Goal: Information Seeking & Learning: Learn about a topic

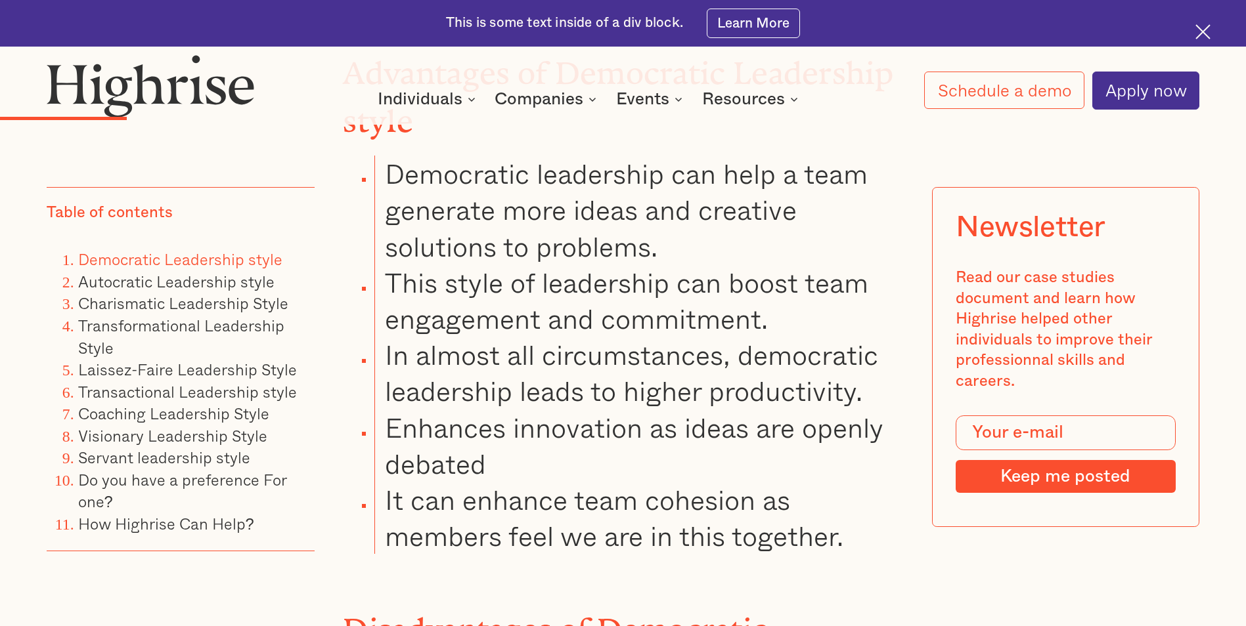
scroll to position [2889, 0]
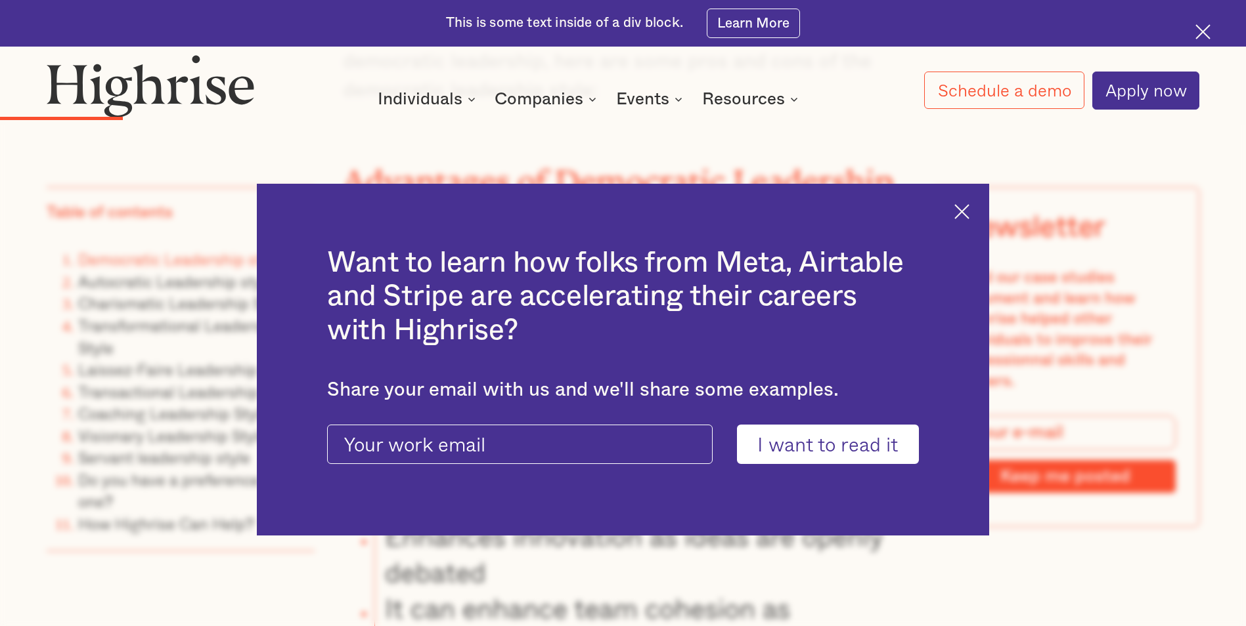
click at [959, 209] on div "Want to learn how folks from Meta, Airtable and Stripe are accelerating their c…" at bounding box center [623, 360] width 732 height 353
click at [963, 209] on img at bounding box center [961, 211] width 15 height 15
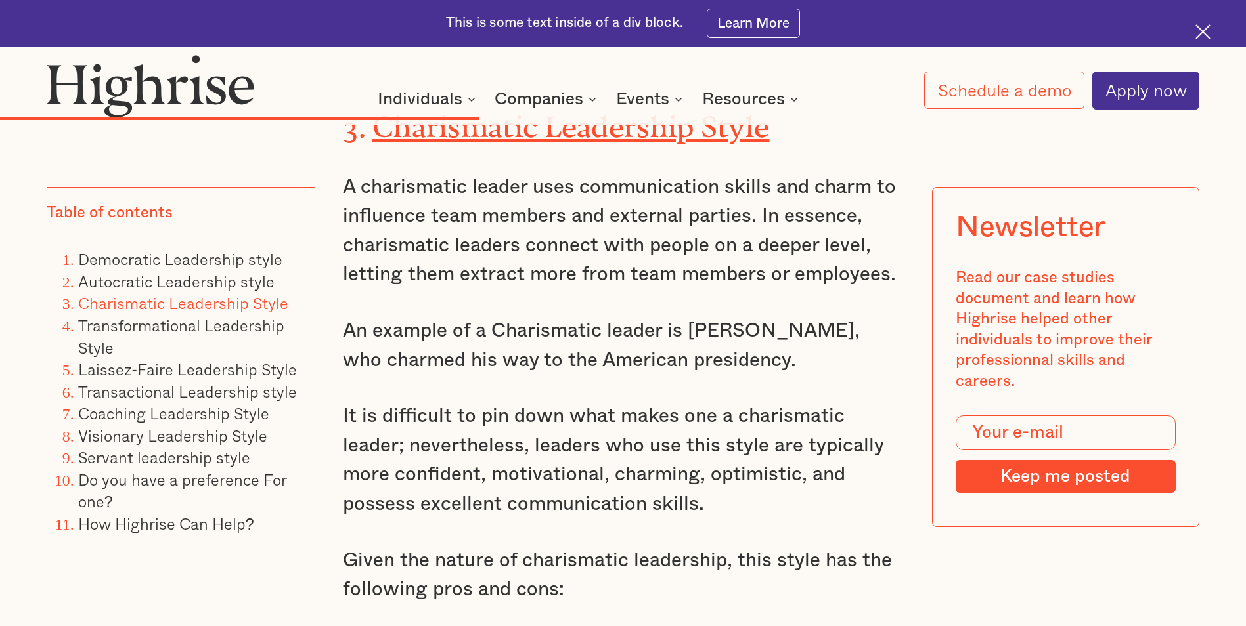
scroll to position [7026, 0]
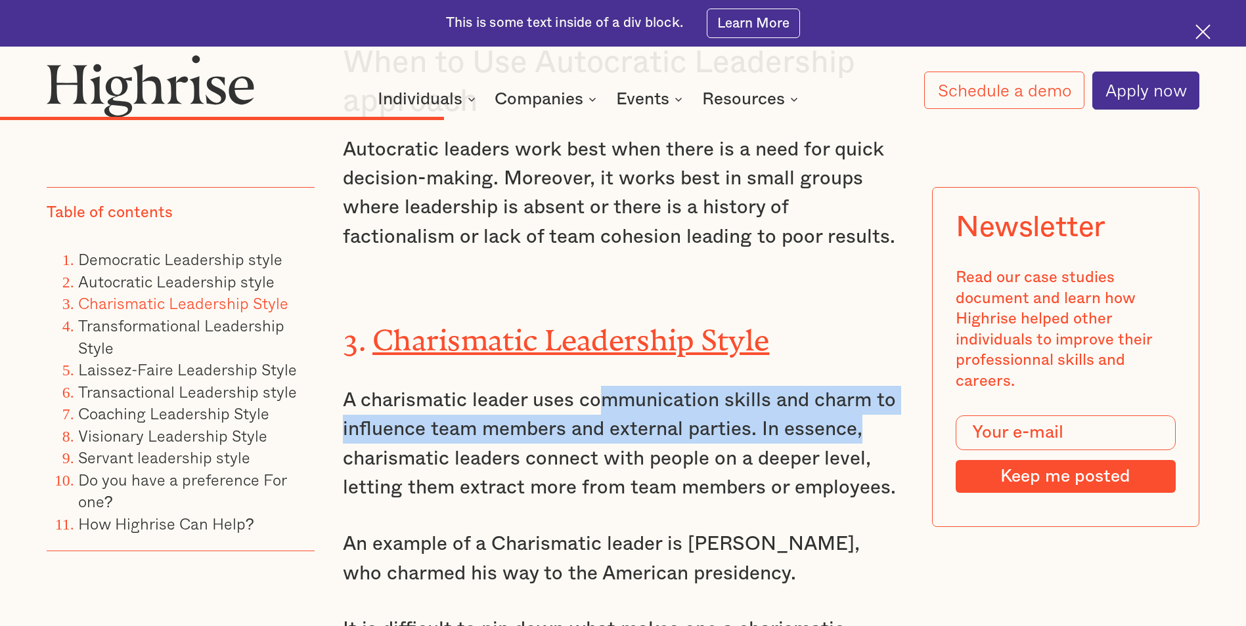
drag, startPoint x: 607, startPoint y: 317, endPoint x: 913, endPoint y: 320, distance: 306.7
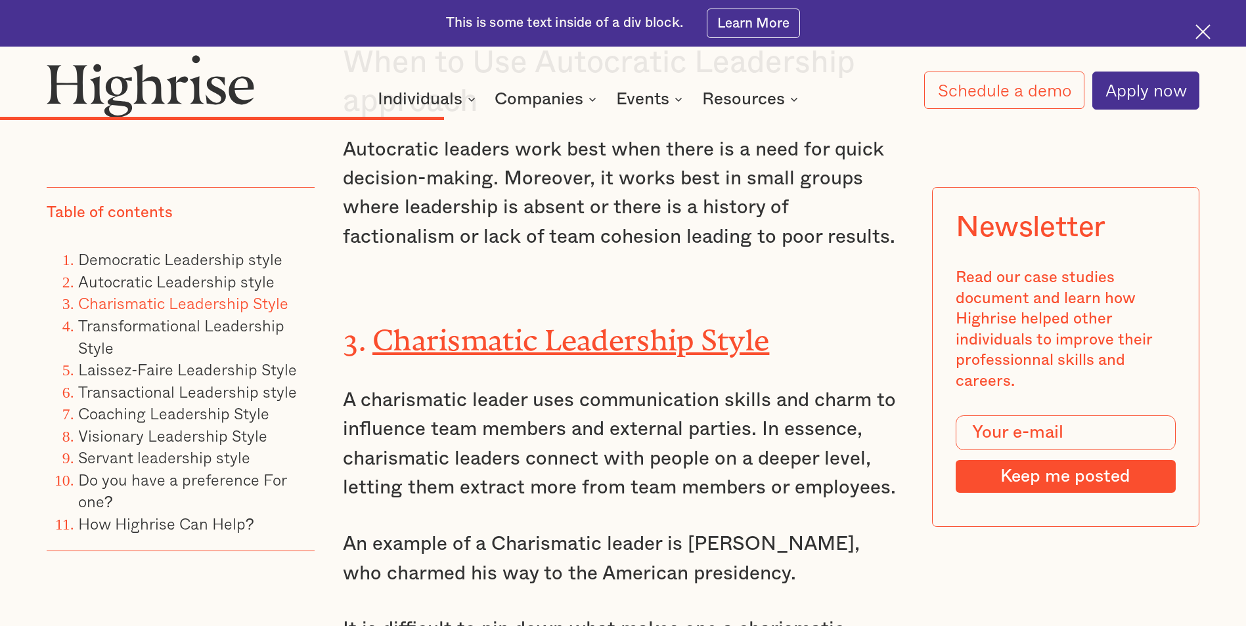
click at [566, 386] on p "A charismatic leader uses communication skills and charm to influence team memb…" at bounding box center [622, 444] width 559 height 117
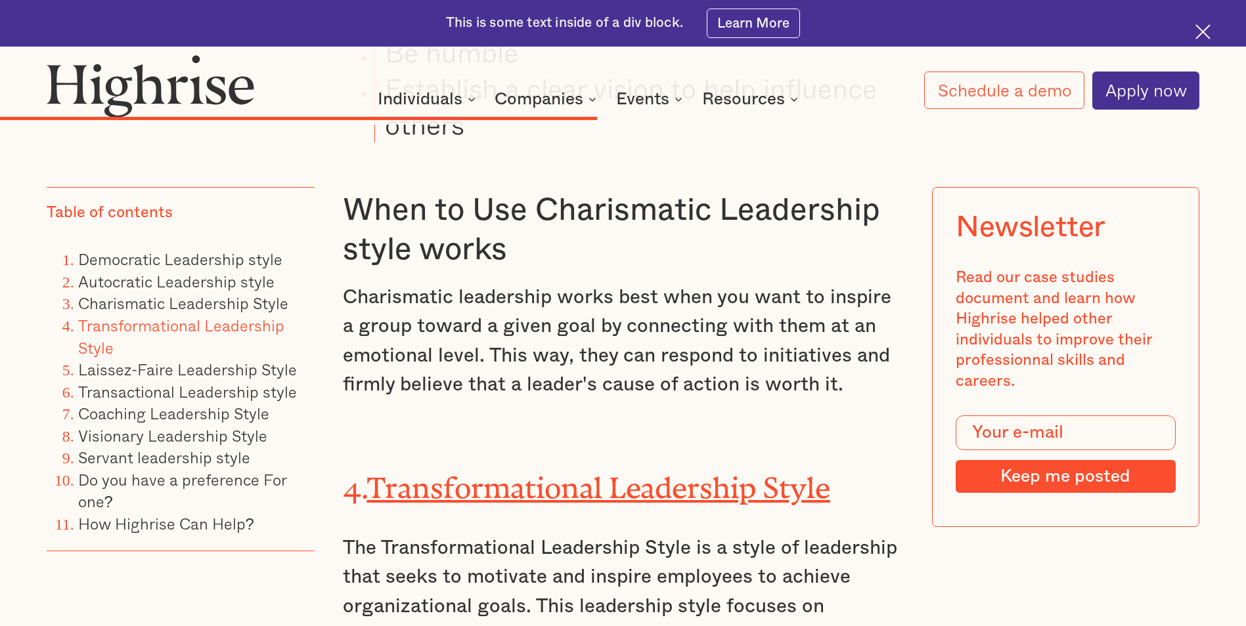
scroll to position [9128, 0]
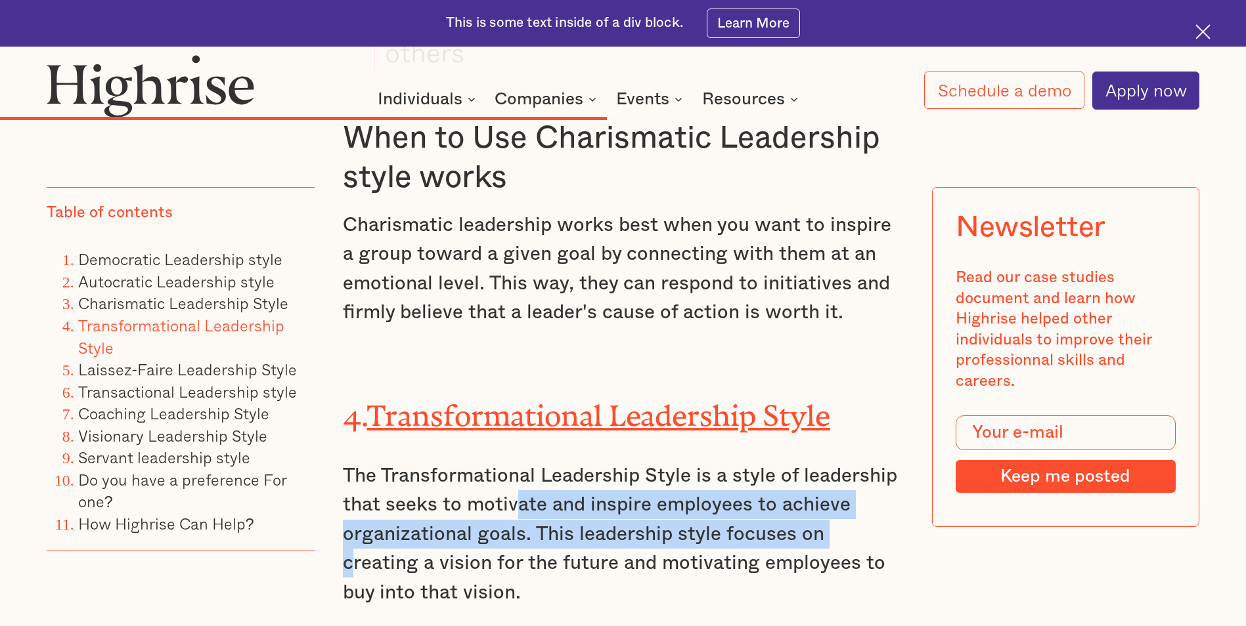
drag, startPoint x: 515, startPoint y: 392, endPoint x: 835, endPoint y: 428, distance: 321.8
click at [835, 462] on p "The Transformational Leadership Style is a style of leadership that seeks to mo…" at bounding box center [622, 535] width 559 height 146
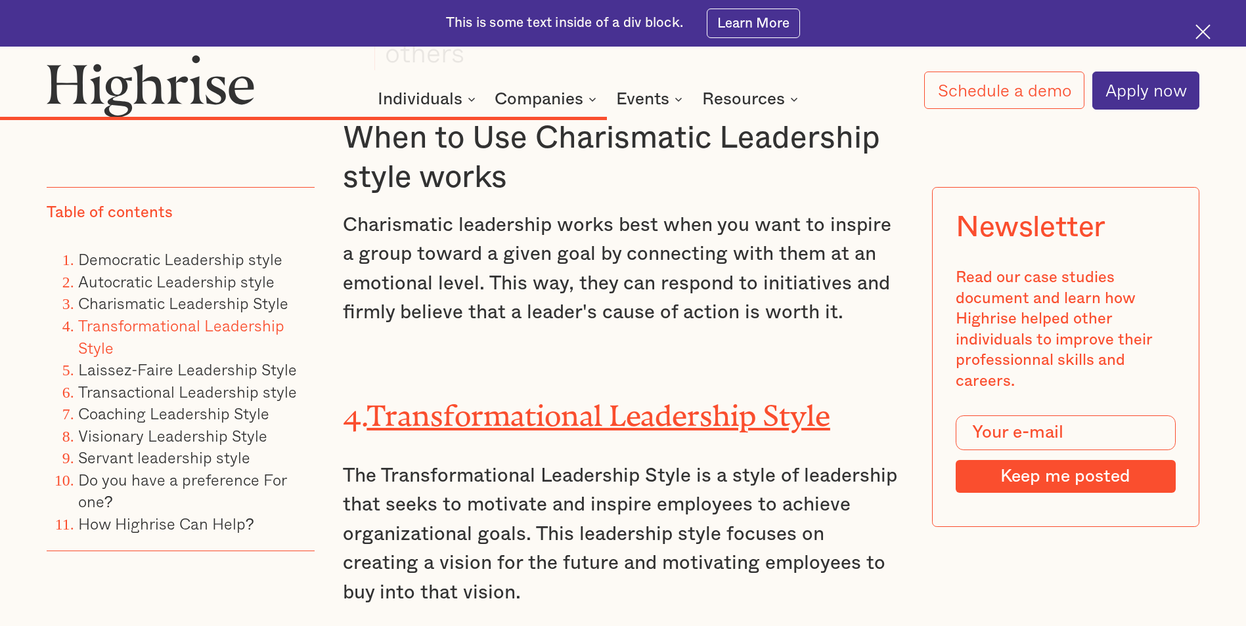
drag, startPoint x: 835, startPoint y: 428, endPoint x: 598, endPoint y: 455, distance: 238.6
click at [598, 462] on p "The Transformational Leadership Style is a style of leadership that seeks to mo…" at bounding box center [622, 535] width 559 height 146
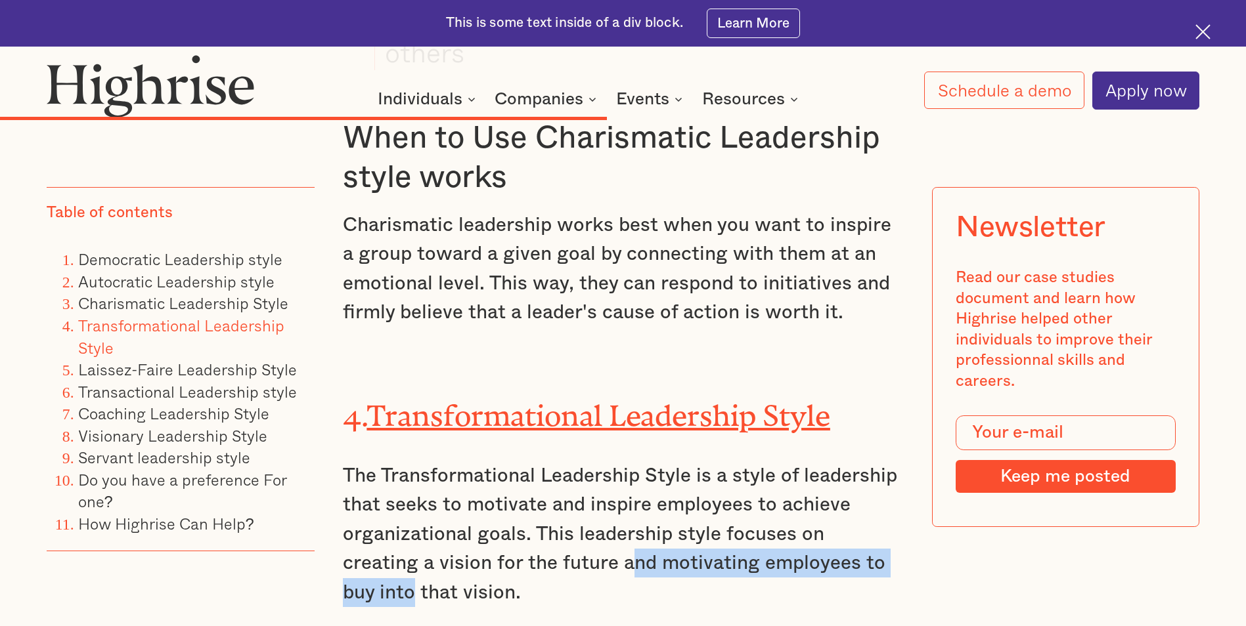
drag, startPoint x: 549, startPoint y: 445, endPoint x: 875, endPoint y: 447, distance: 326.4
click at [875, 462] on p "The Transformational Leadership Style is a style of leadership that seeks to mo…" at bounding box center [622, 535] width 559 height 146
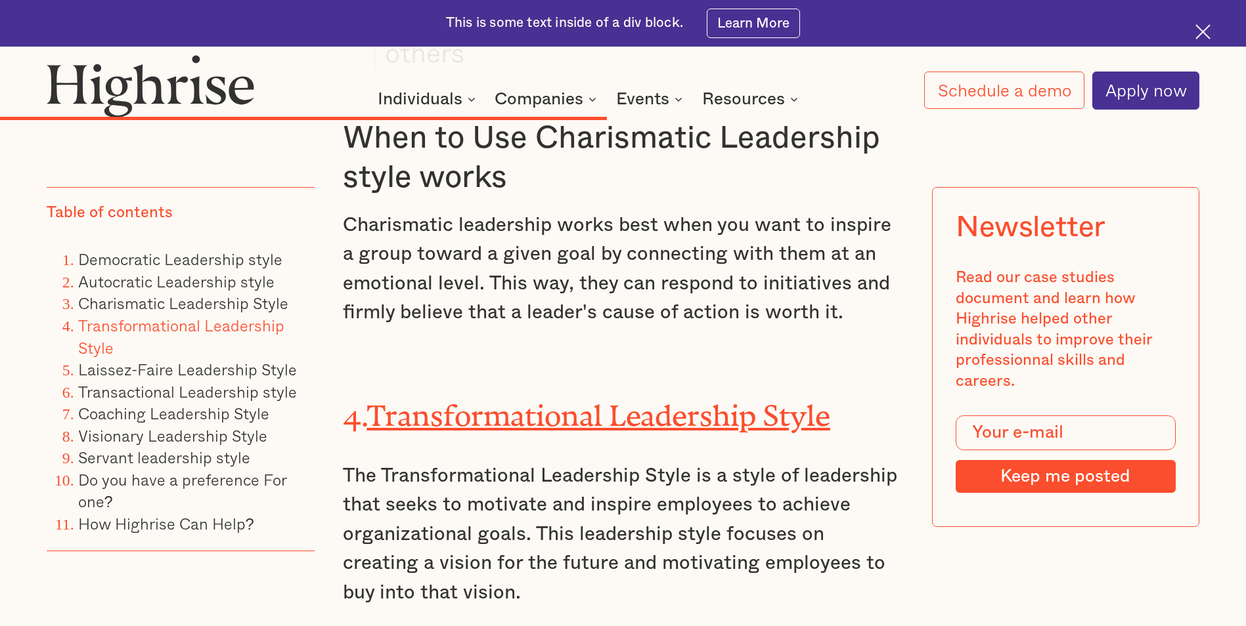
drag, startPoint x: 875, startPoint y: 447, endPoint x: 745, endPoint y: 481, distance: 135.2
click at [755, 466] on p "The Transformational Leadership Style is a style of leadership that seeks to mo…" at bounding box center [622, 535] width 559 height 146
drag, startPoint x: 640, startPoint y: 458, endPoint x: 804, endPoint y: 458, distance: 164.2
click at [804, 462] on p "The Transformational Leadership Style is a style of leadership that seeks to mo…" at bounding box center [622, 535] width 559 height 146
drag, startPoint x: 804, startPoint y: 458, endPoint x: 792, endPoint y: 496, distance: 39.5
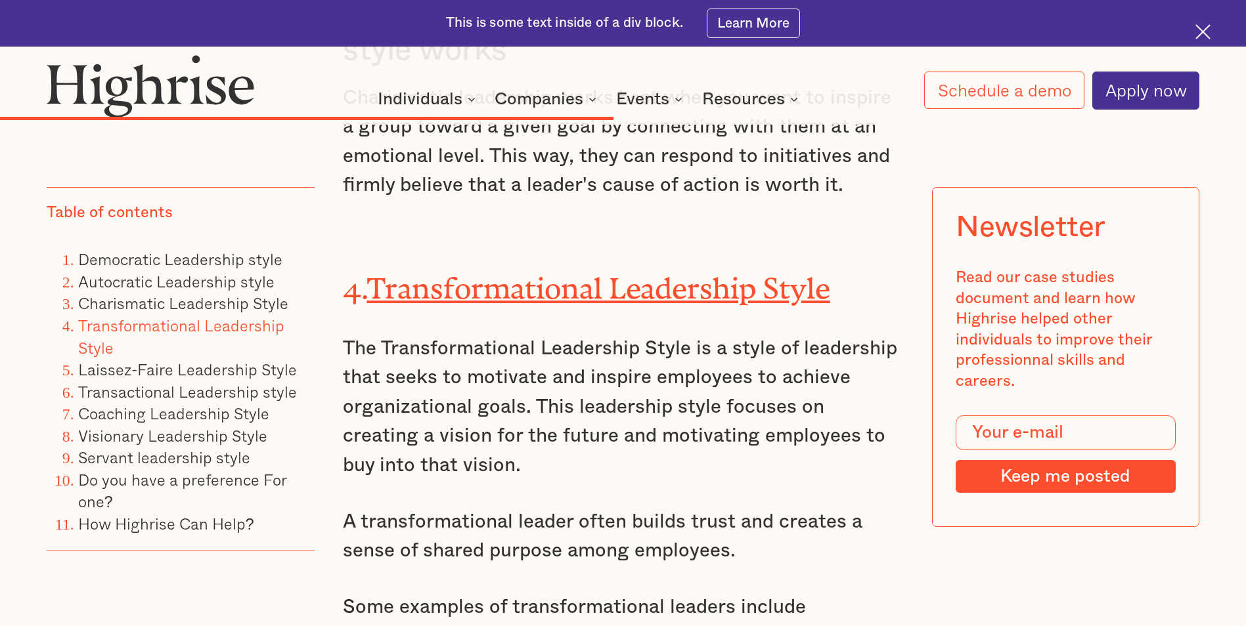
scroll to position [9259, 0]
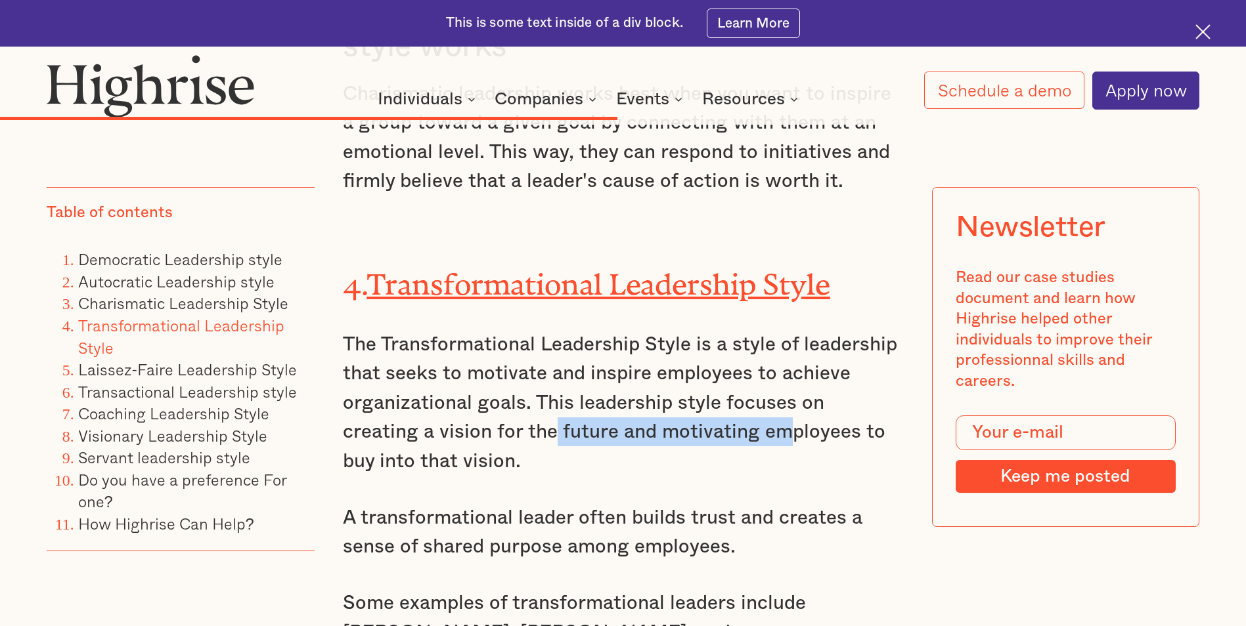
drag, startPoint x: 472, startPoint y: 331, endPoint x: 710, endPoint y: 331, distance: 237.7
click at [710, 331] on p "The Transformational Leadership Style is a style of leadership that seeks to mo…" at bounding box center [622, 403] width 559 height 146
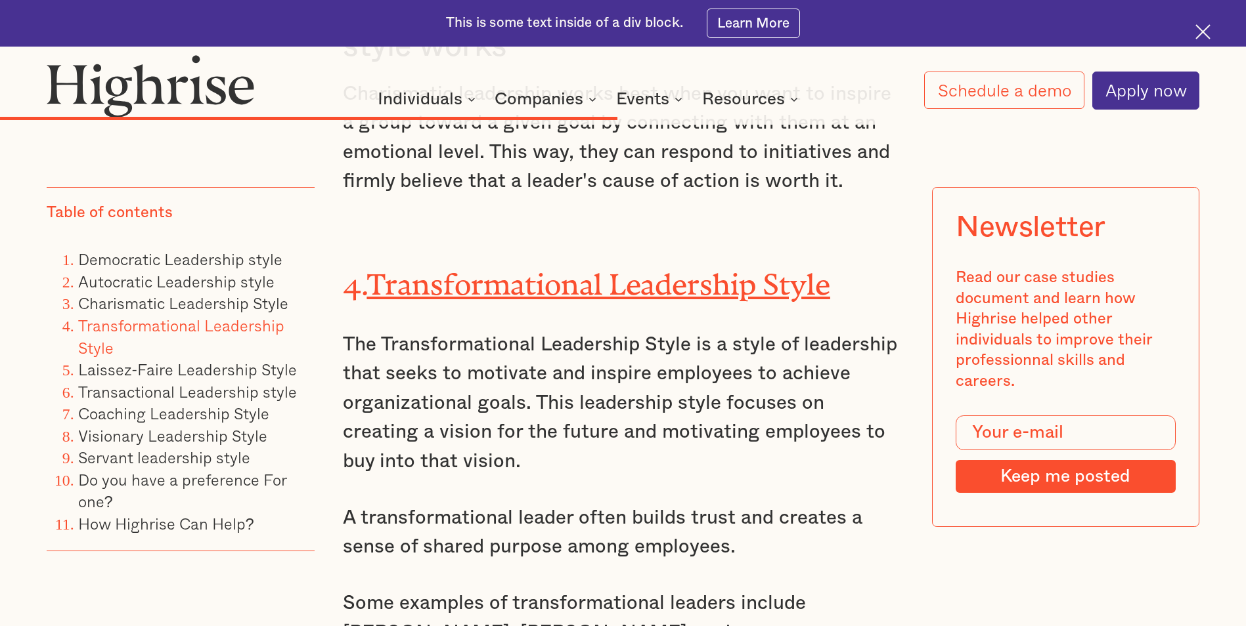
drag, startPoint x: 710, startPoint y: 331, endPoint x: 423, endPoint y: 514, distance: 340.5
click at [593, 504] on p "A transformational leader often builds trust and creates a sense of shared purp…" at bounding box center [622, 533] width 559 height 58
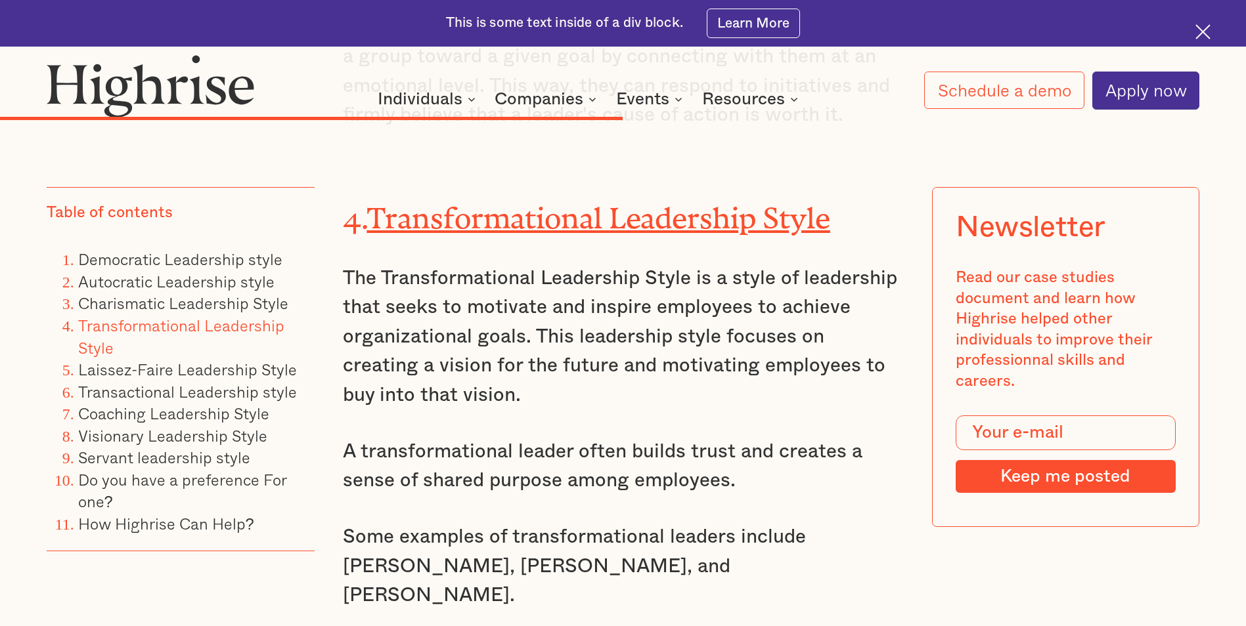
scroll to position [9325, 0]
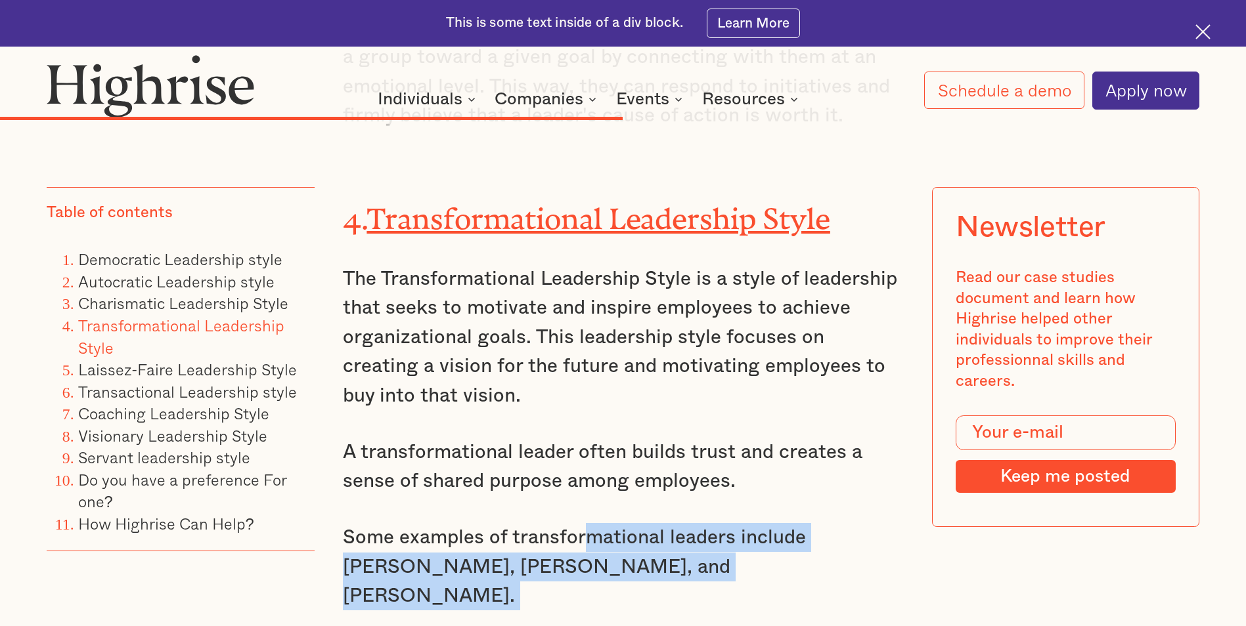
drag, startPoint x: 579, startPoint y: 424, endPoint x: 934, endPoint y: 488, distance: 360.9
click at [934, 488] on div "Table of contents Democratic Leadership style Autocratic Leadership style Chari…" at bounding box center [623, 7] width 1152 height 16063
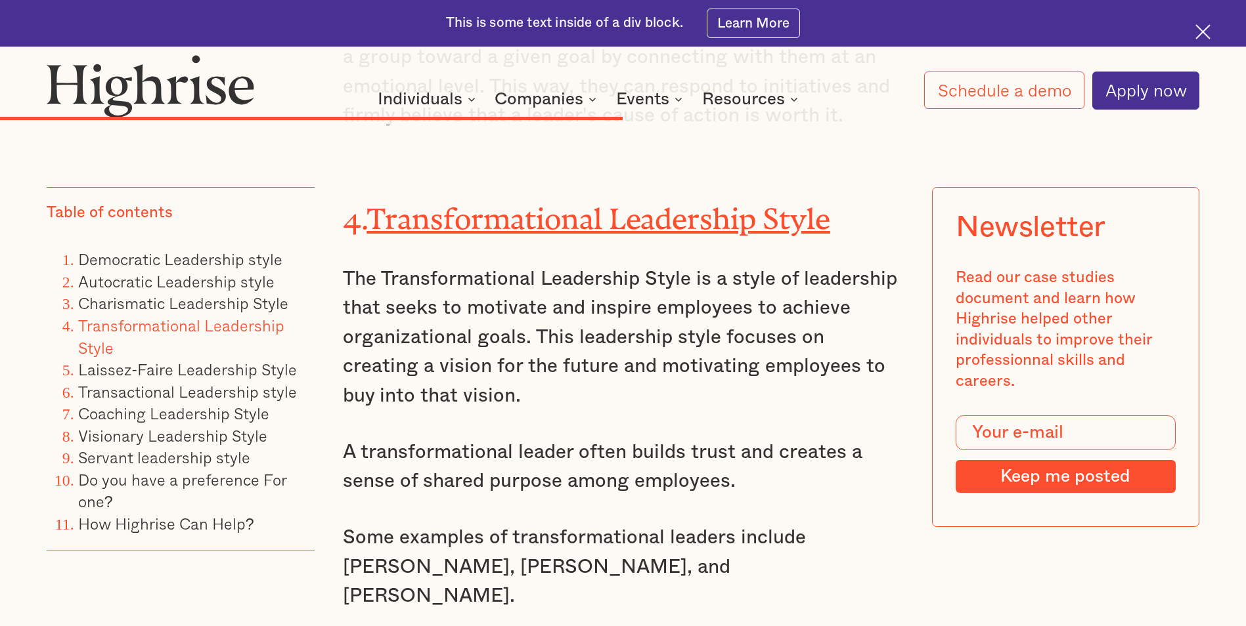
click at [571, 438] on p "A transformational leader often builds trust and creates a sense of shared purp…" at bounding box center [622, 467] width 559 height 58
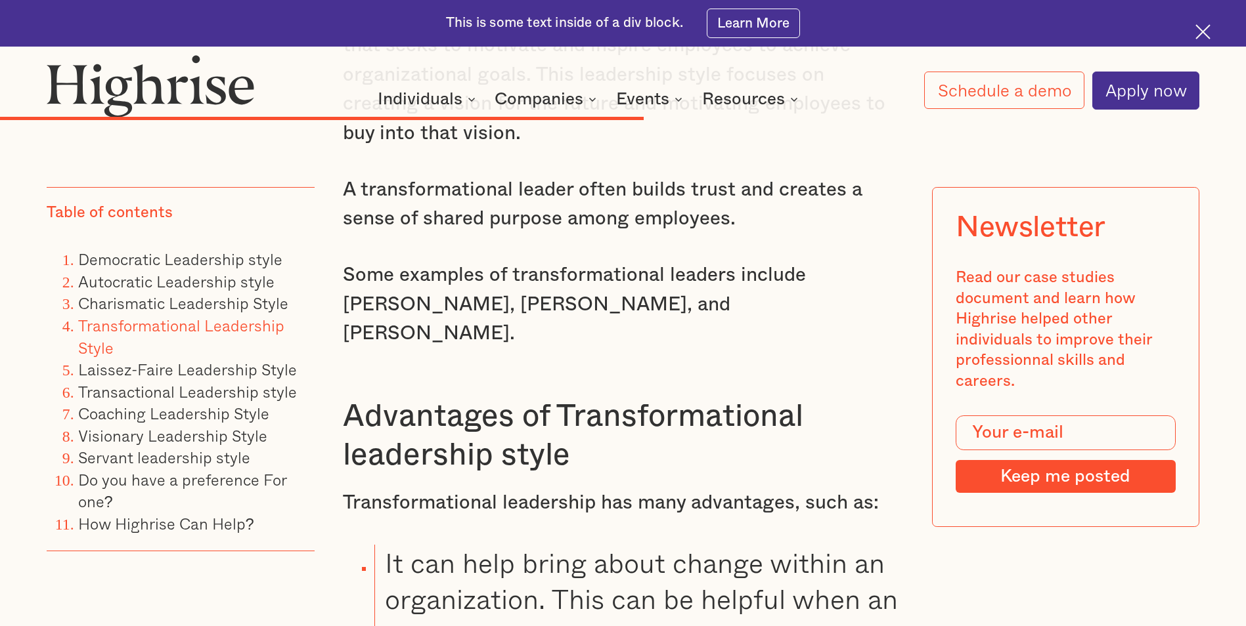
scroll to position [9653, 0]
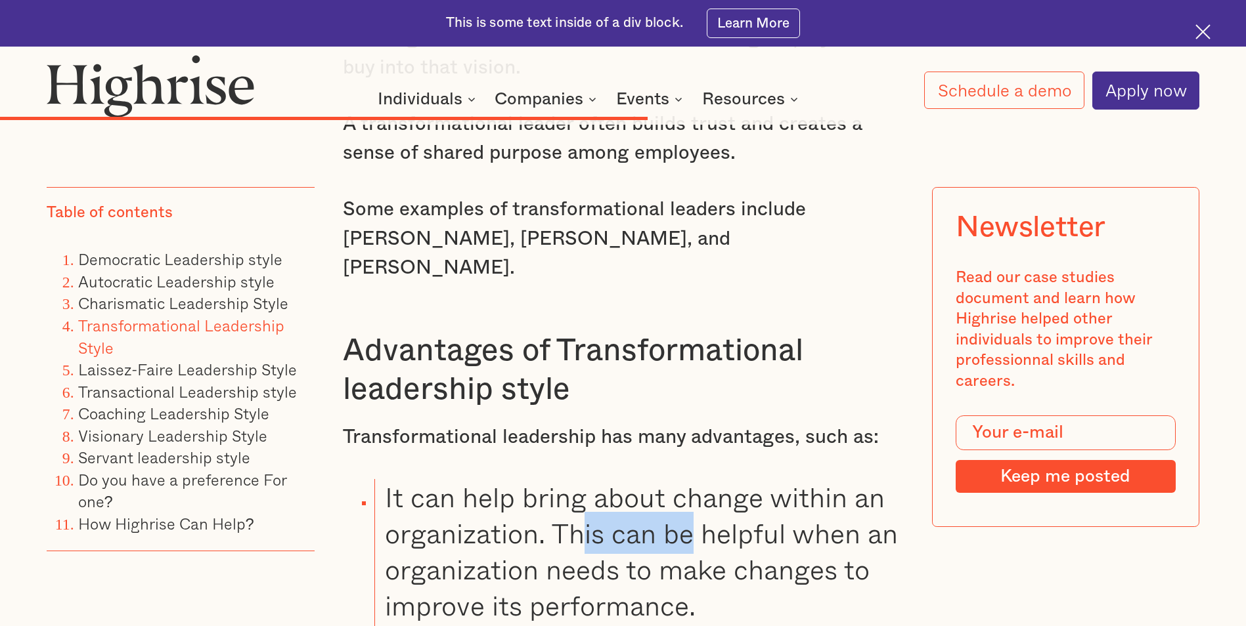
drag, startPoint x: 619, startPoint y: 395, endPoint x: 695, endPoint y: 393, distance: 76.2
click at [695, 479] on li "It can help bring about change within an organization. This can be helpful when…" at bounding box center [638, 551] width 529 height 145
drag, startPoint x: 695, startPoint y: 393, endPoint x: 665, endPoint y: 406, distance: 32.3
click at [665, 479] on li "It can help bring about change within an organization. This can be helpful when…" at bounding box center [638, 551] width 529 height 145
drag, startPoint x: 567, startPoint y: 432, endPoint x: 640, endPoint y: 435, distance: 73.6
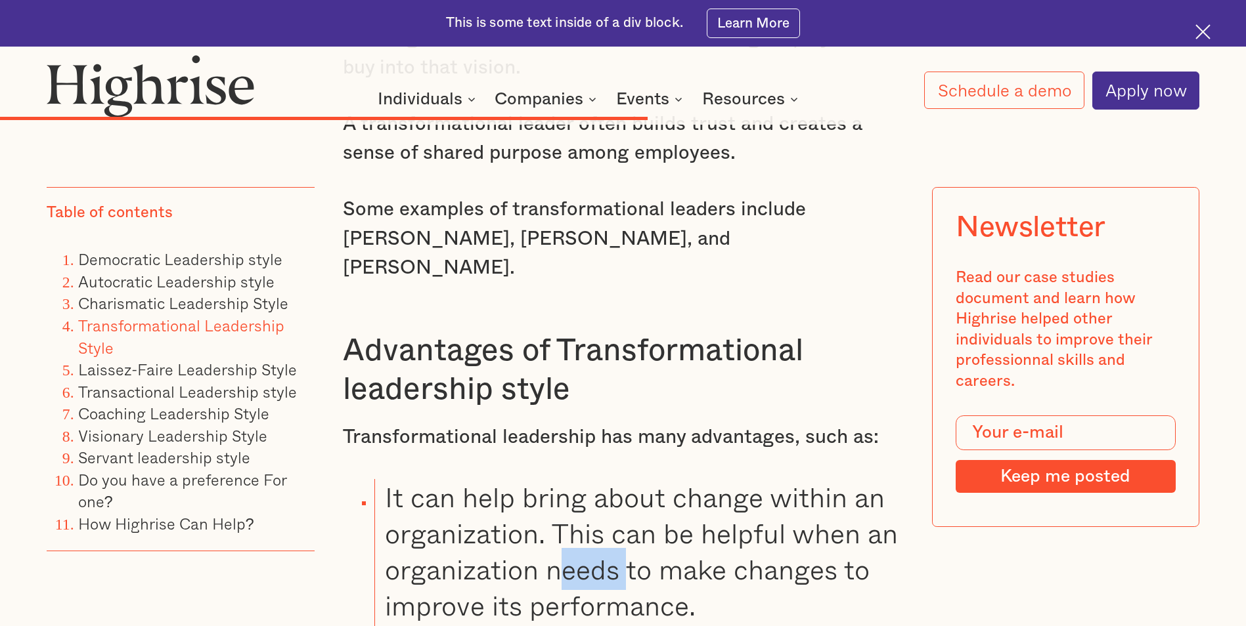
click at [640, 479] on li "It can help bring about change within an organization. This can be helpful when…" at bounding box center [638, 551] width 529 height 145
drag, startPoint x: 640, startPoint y: 435, endPoint x: 636, endPoint y: 442, distance: 8.6
click at [636, 479] on li "It can help bring about change within an organization. This can be helpful when…" at bounding box center [638, 551] width 529 height 145
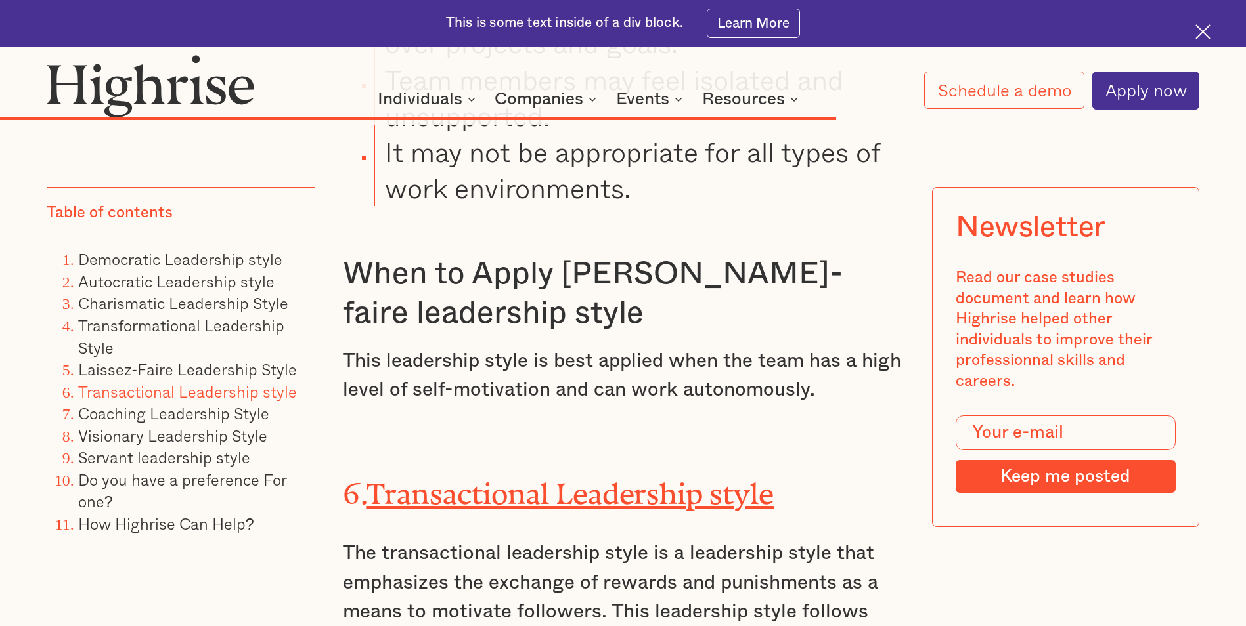
scroll to position [12214, 0]
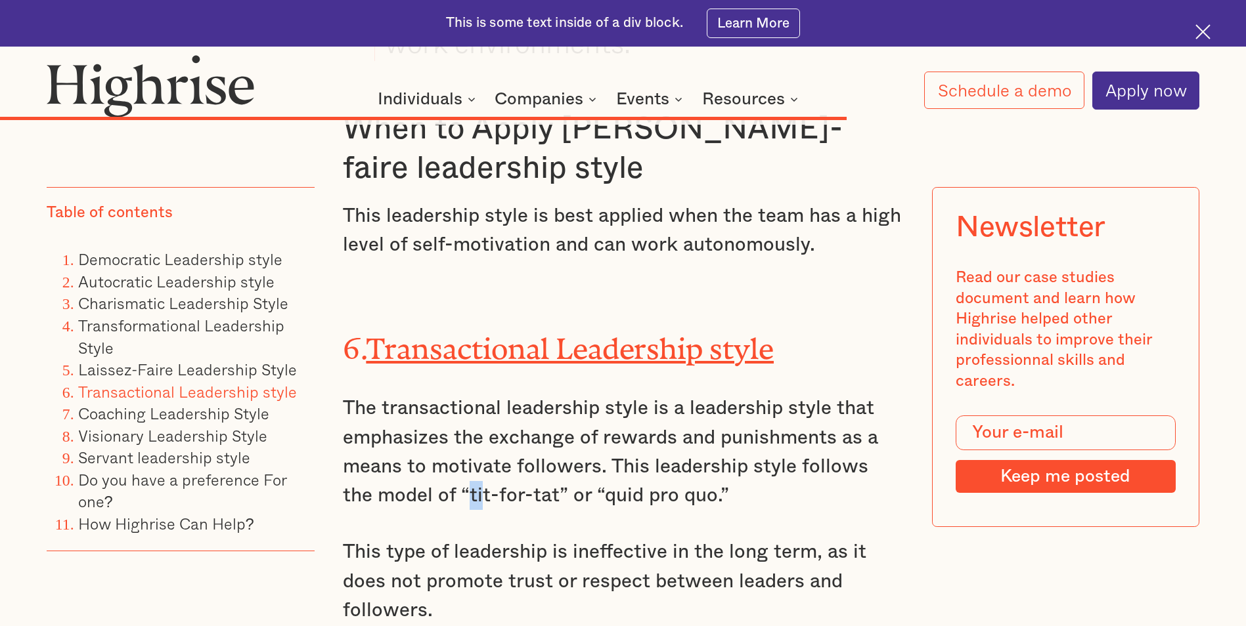
drag, startPoint x: 433, startPoint y: 378, endPoint x: 449, endPoint y: 376, distance: 15.2
click at [449, 394] on p "The transactional leadership style is a leadership style that emphasizes the ex…" at bounding box center [622, 452] width 559 height 117
drag, startPoint x: 449, startPoint y: 376, endPoint x: 549, endPoint y: 382, distance: 100.6
click at [549, 394] on p "The transactional leadership style is a leadership style that emphasizes the ex…" at bounding box center [622, 452] width 559 height 117
drag, startPoint x: 567, startPoint y: 380, endPoint x: 675, endPoint y: 380, distance: 108.3
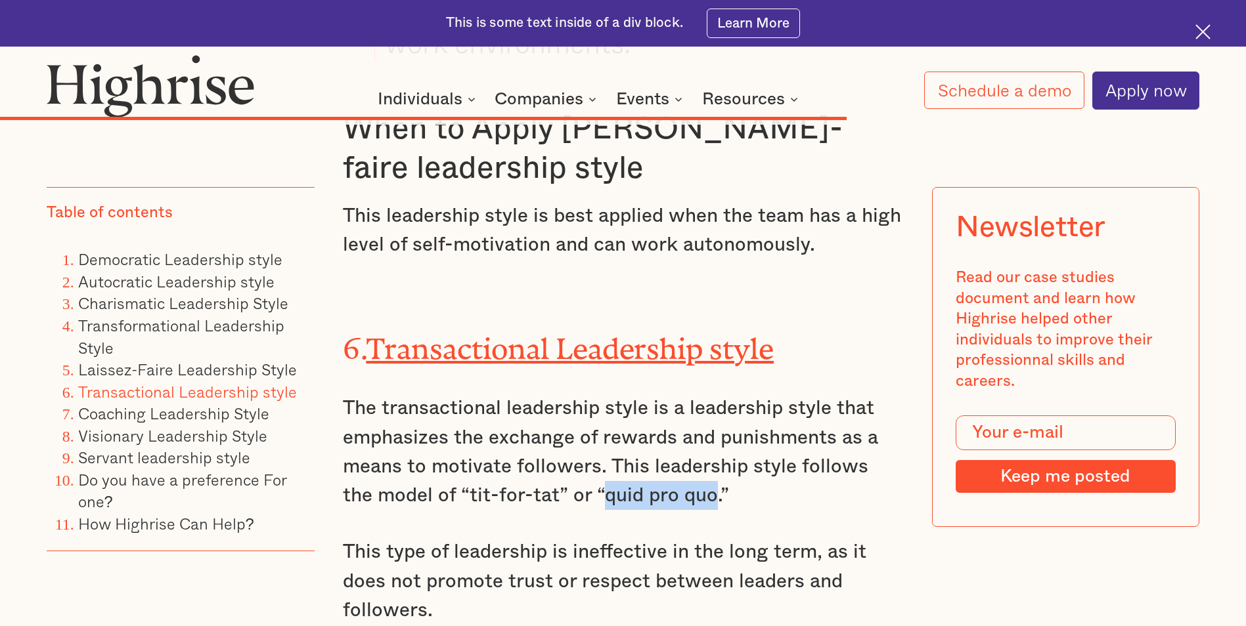
click at [675, 394] on p "The transactional leadership style is a leadership style that emphasizes the ex…" at bounding box center [622, 452] width 559 height 117
drag, startPoint x: 675, startPoint y: 380, endPoint x: 655, endPoint y: 381, distance: 20.4
copy p "quid pro quo"
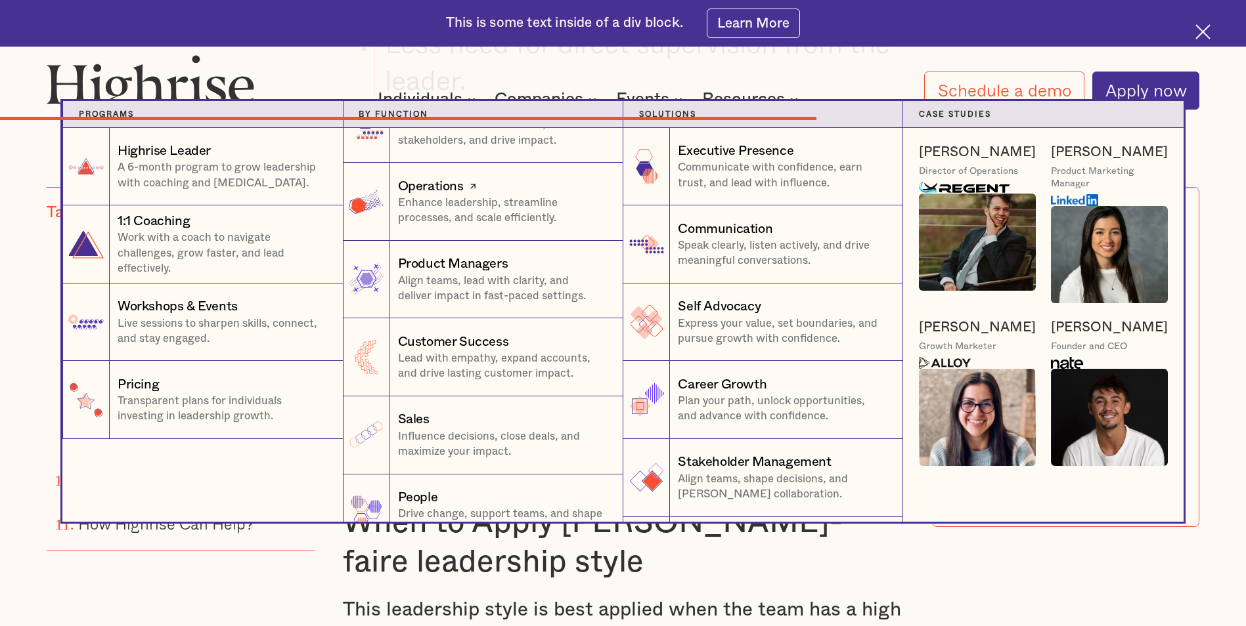
scroll to position [77, 0]
